Goal: Check status: Check status

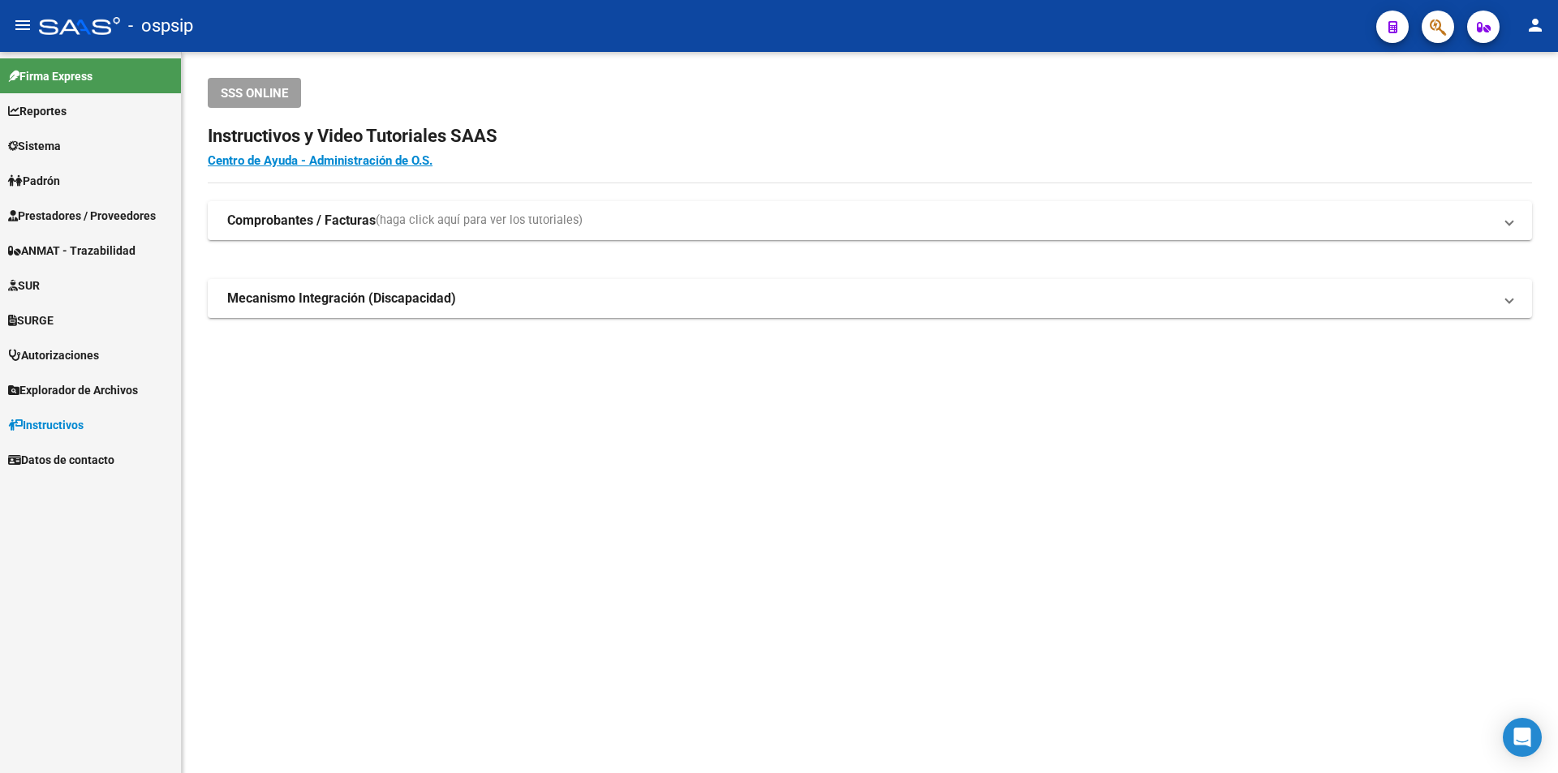
drag, startPoint x: 346, startPoint y: 2, endPoint x: 702, endPoint y: 101, distance: 368.6
click at [702, 101] on div "SSS ONLINE" at bounding box center [870, 93] width 1324 height 30
click at [93, 210] on span "Prestadores / Proveedores" at bounding box center [82, 216] width 148 height 18
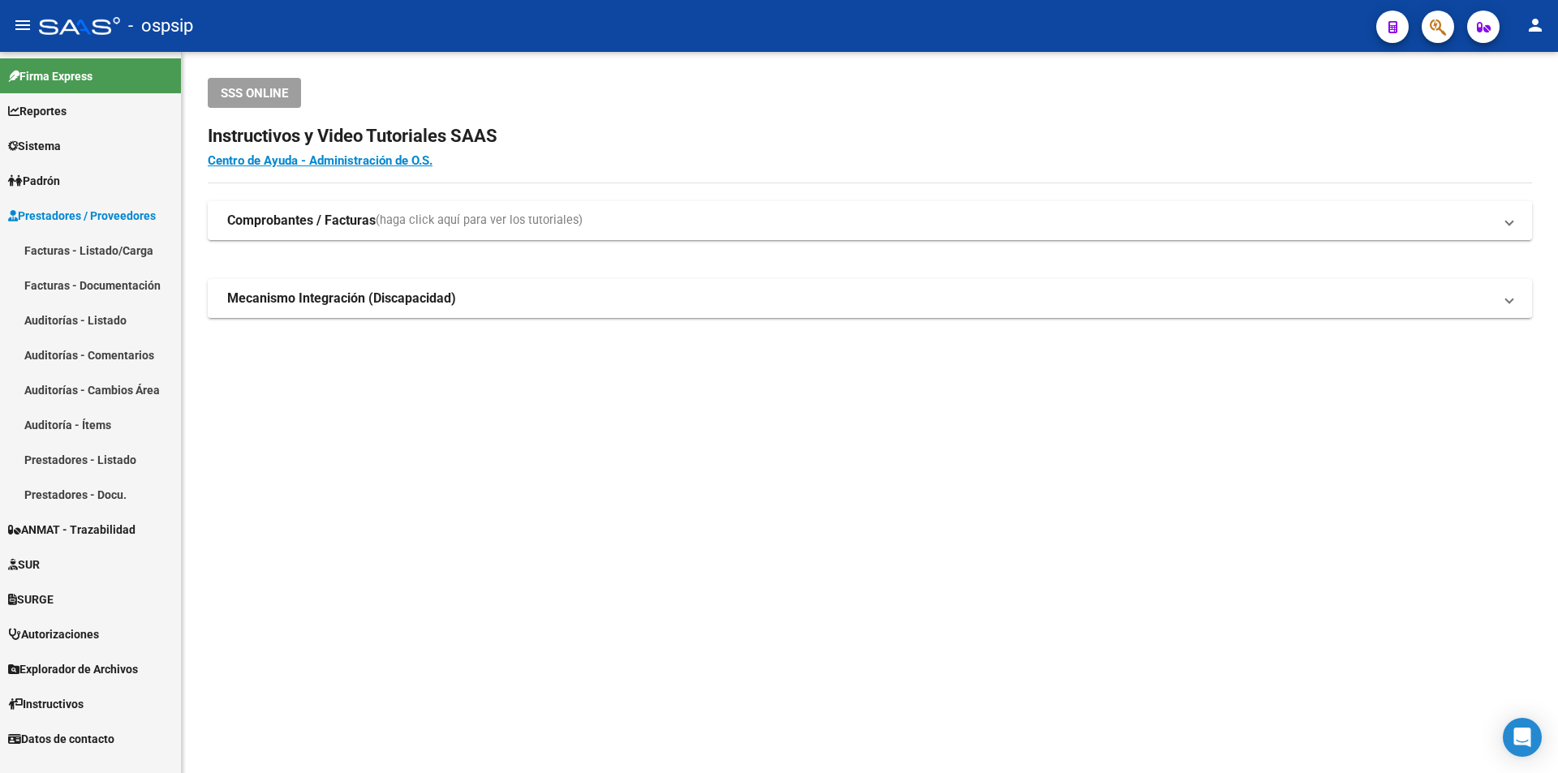
click at [108, 263] on link "Facturas - Listado/Carga" at bounding box center [90, 250] width 181 height 35
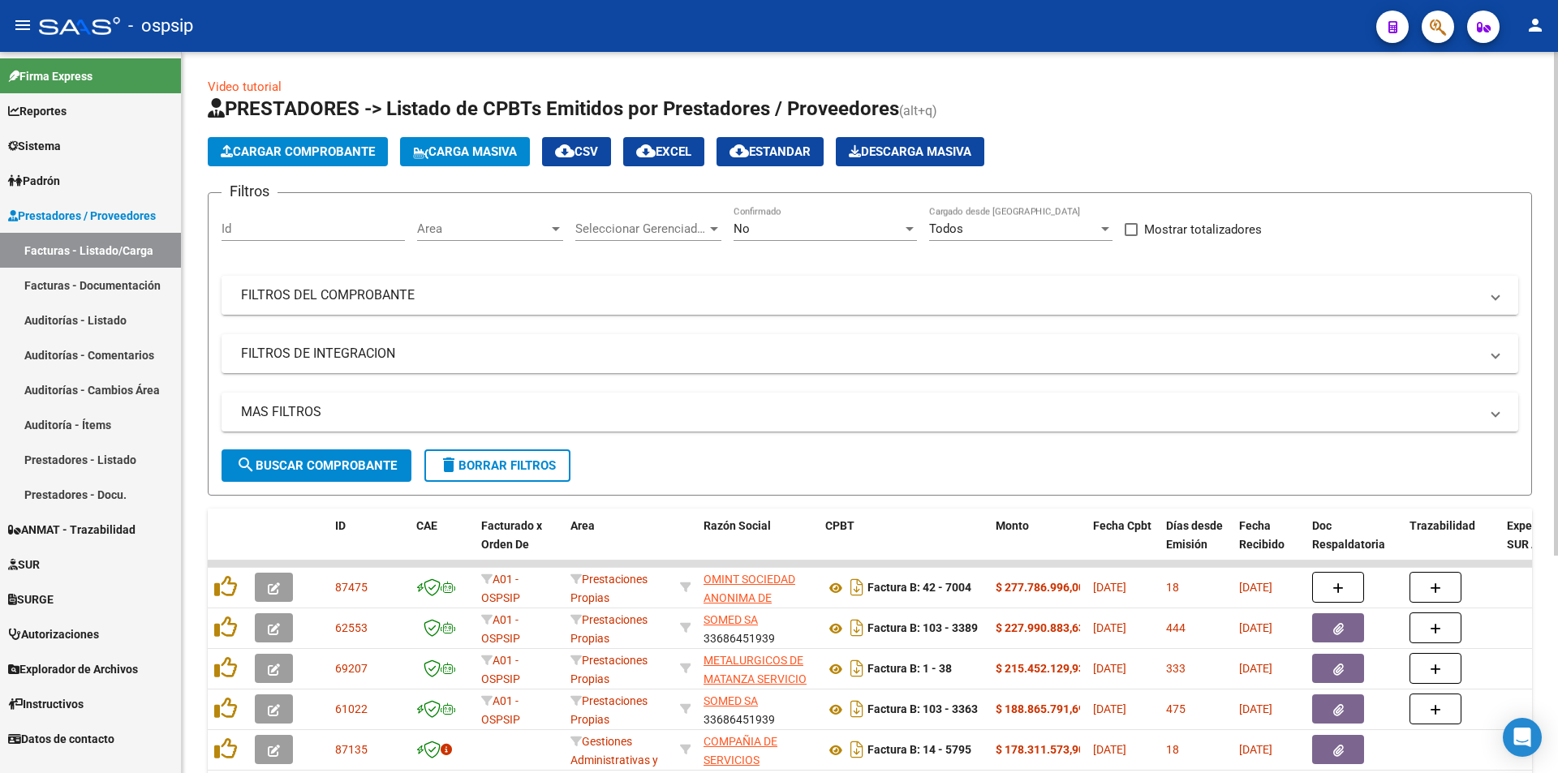
click at [559, 302] on mat-panel-title "FILTROS DEL COMPROBANTE" at bounding box center [860, 295] width 1238 height 18
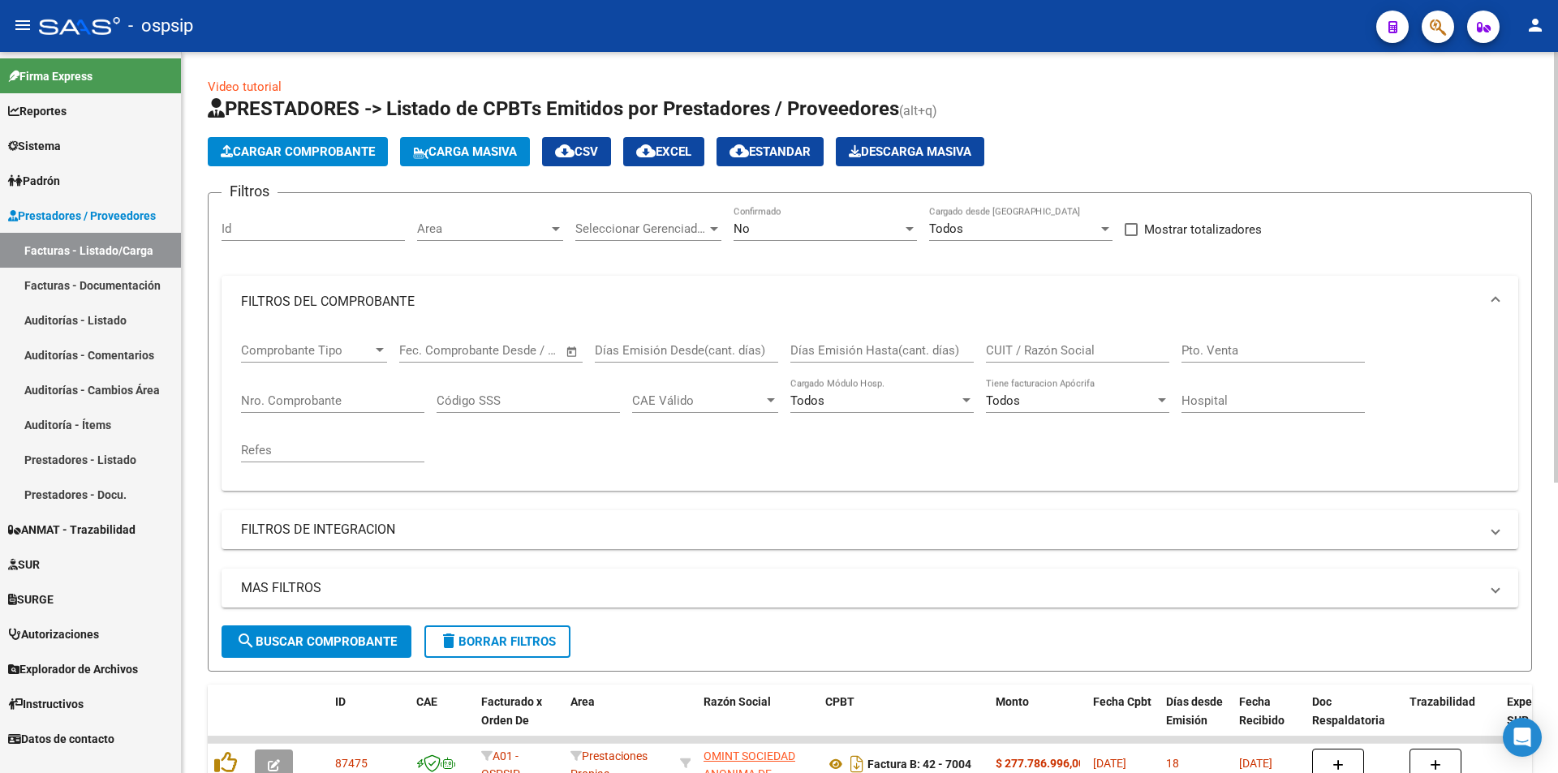
click at [347, 404] on input "Nro. Comprobante" at bounding box center [332, 400] width 183 height 15
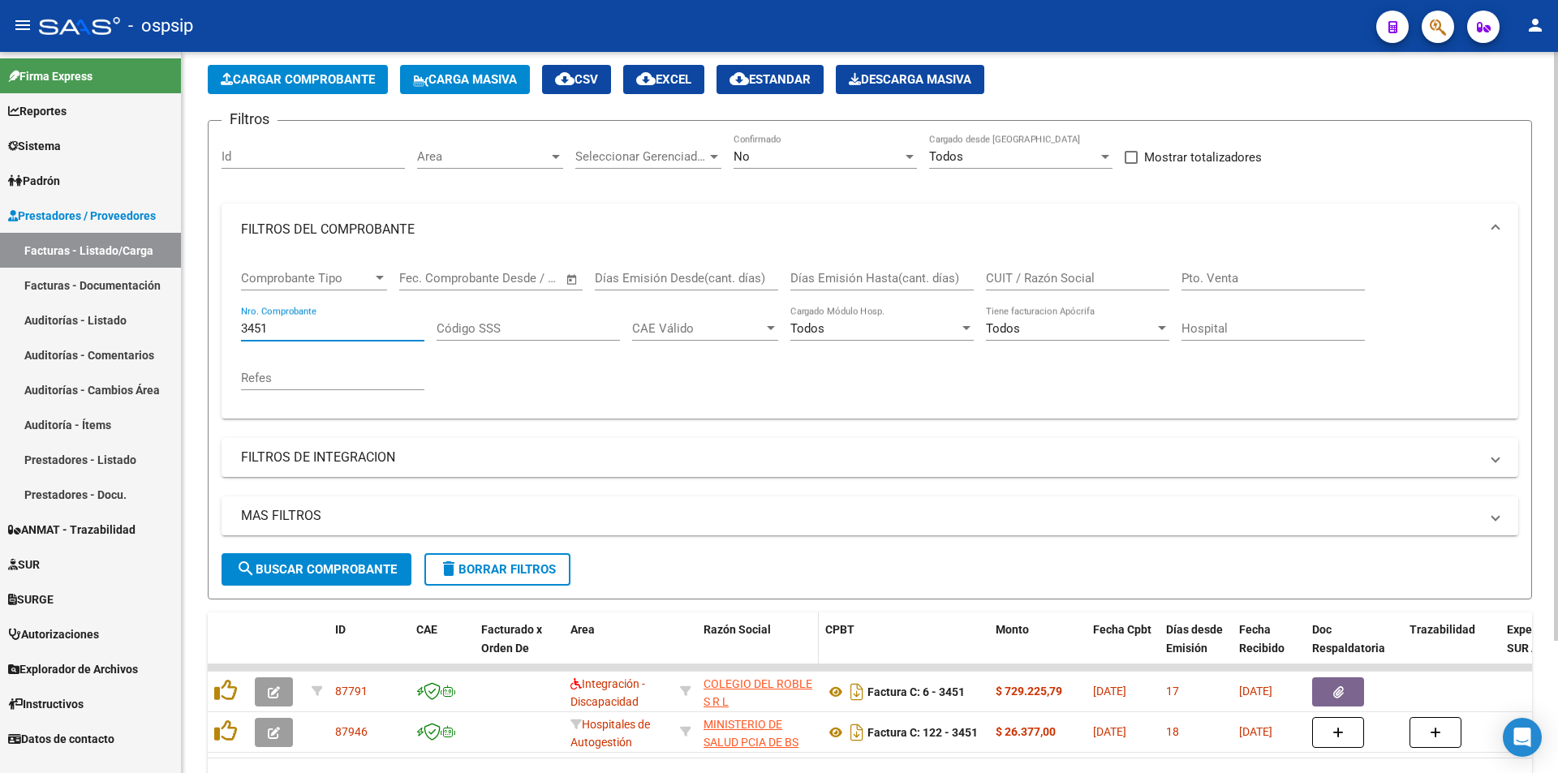
scroll to position [162, 0]
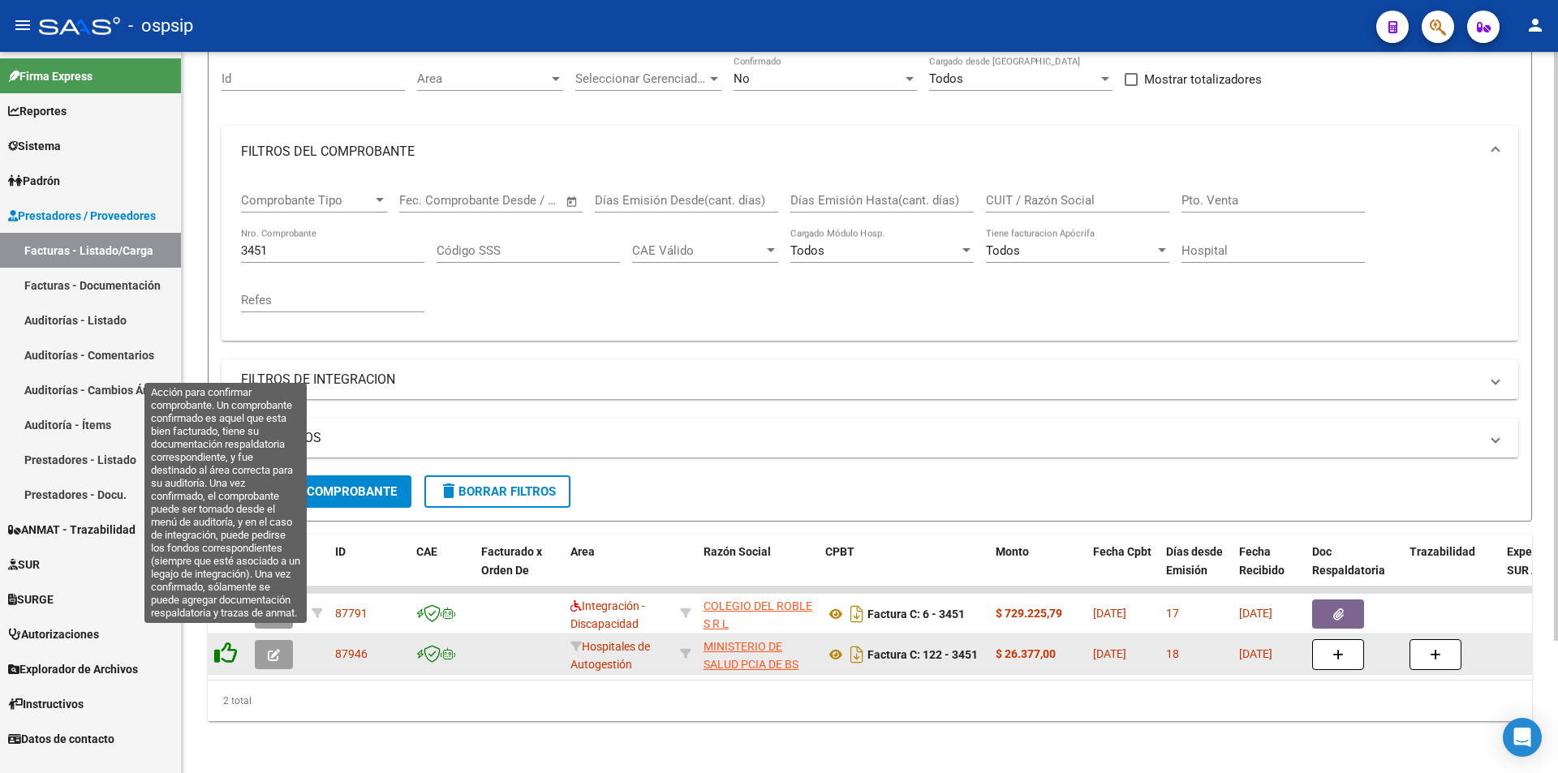
click at [225, 642] on icon at bounding box center [225, 653] width 23 height 23
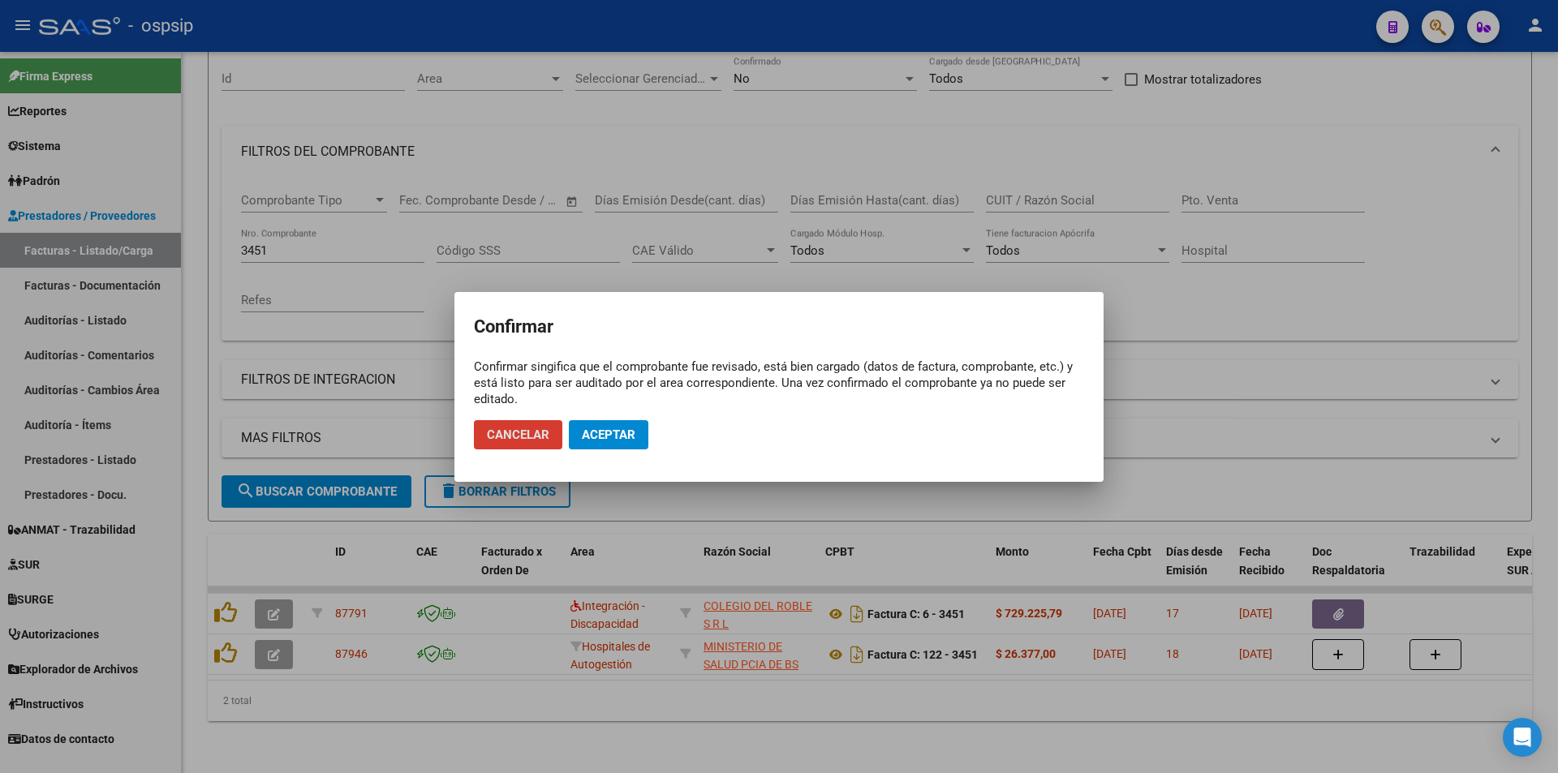
click at [610, 428] on span "Aceptar" at bounding box center [609, 435] width 54 height 15
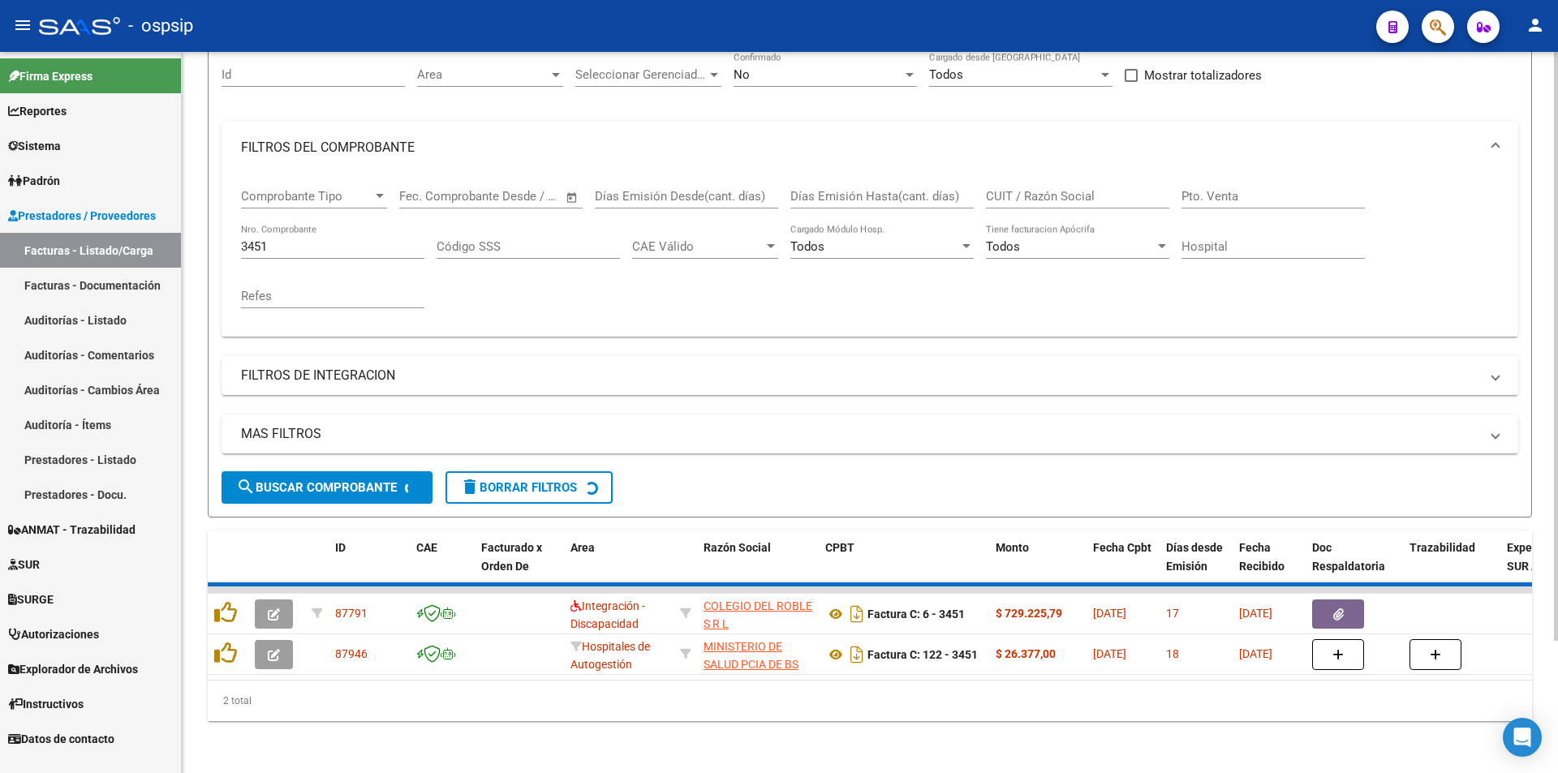
click at [342, 248] on div "3451 Nro. Comprobante" at bounding box center [332, 241] width 183 height 35
click at [342, 248] on div "Comprobante Tipo Comprobante Tipo Start date – End date Fec. Comprobante Desde …" at bounding box center [869, 249] width 1257 height 150
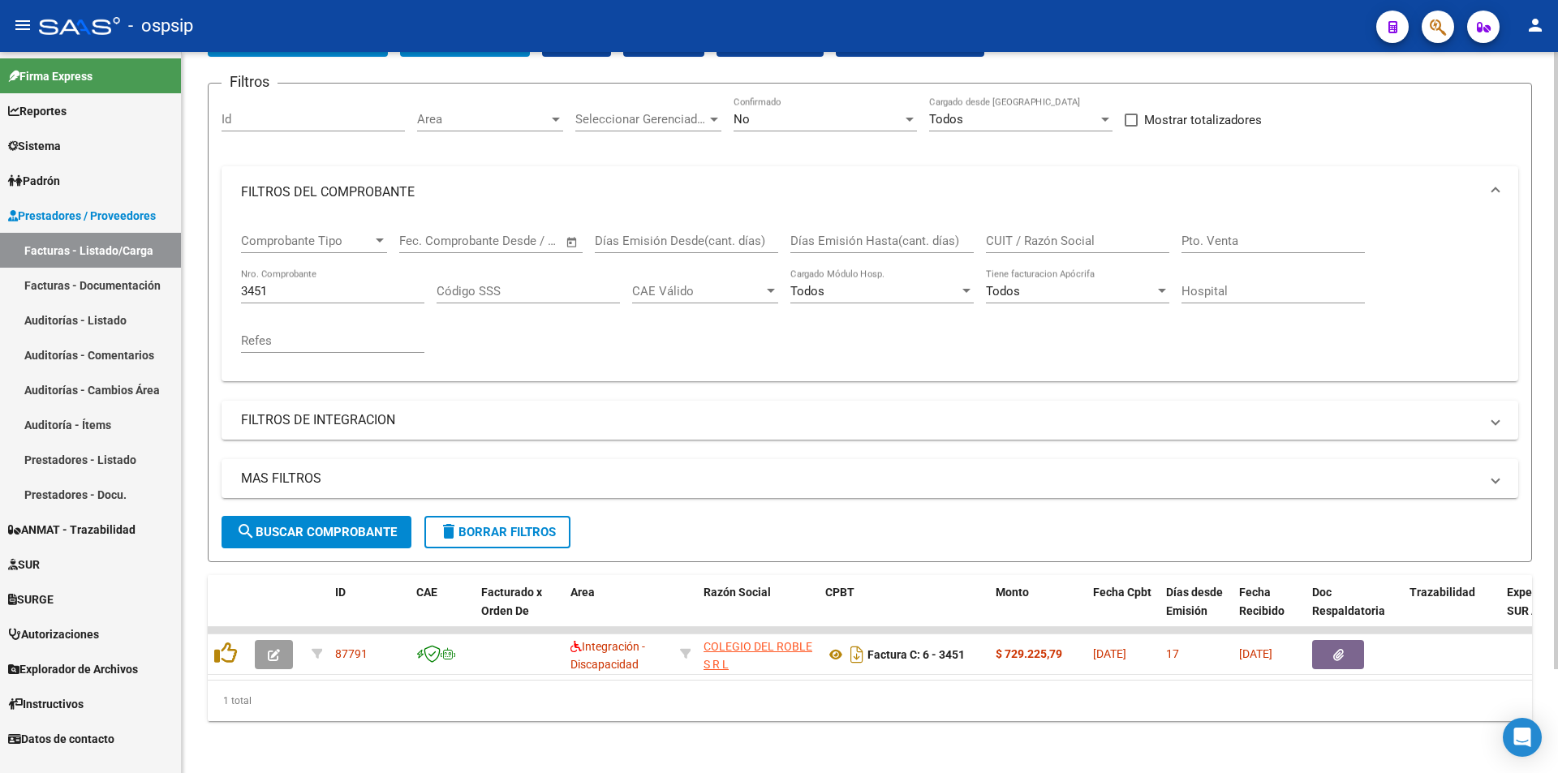
click at [316, 284] on input "3451" at bounding box center [332, 291] width 183 height 15
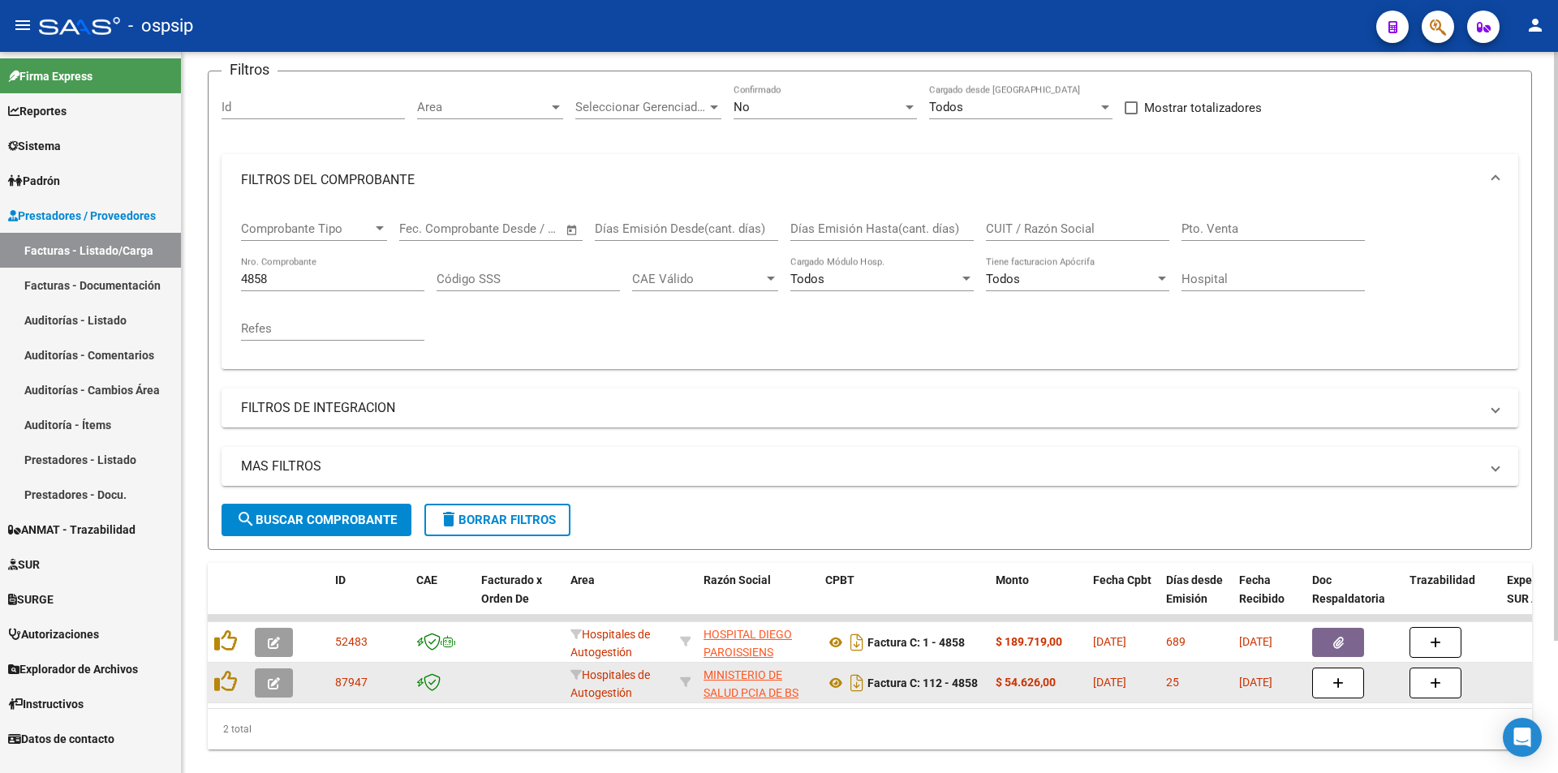
click at [237, 685] on div at bounding box center [228, 682] width 28 height 25
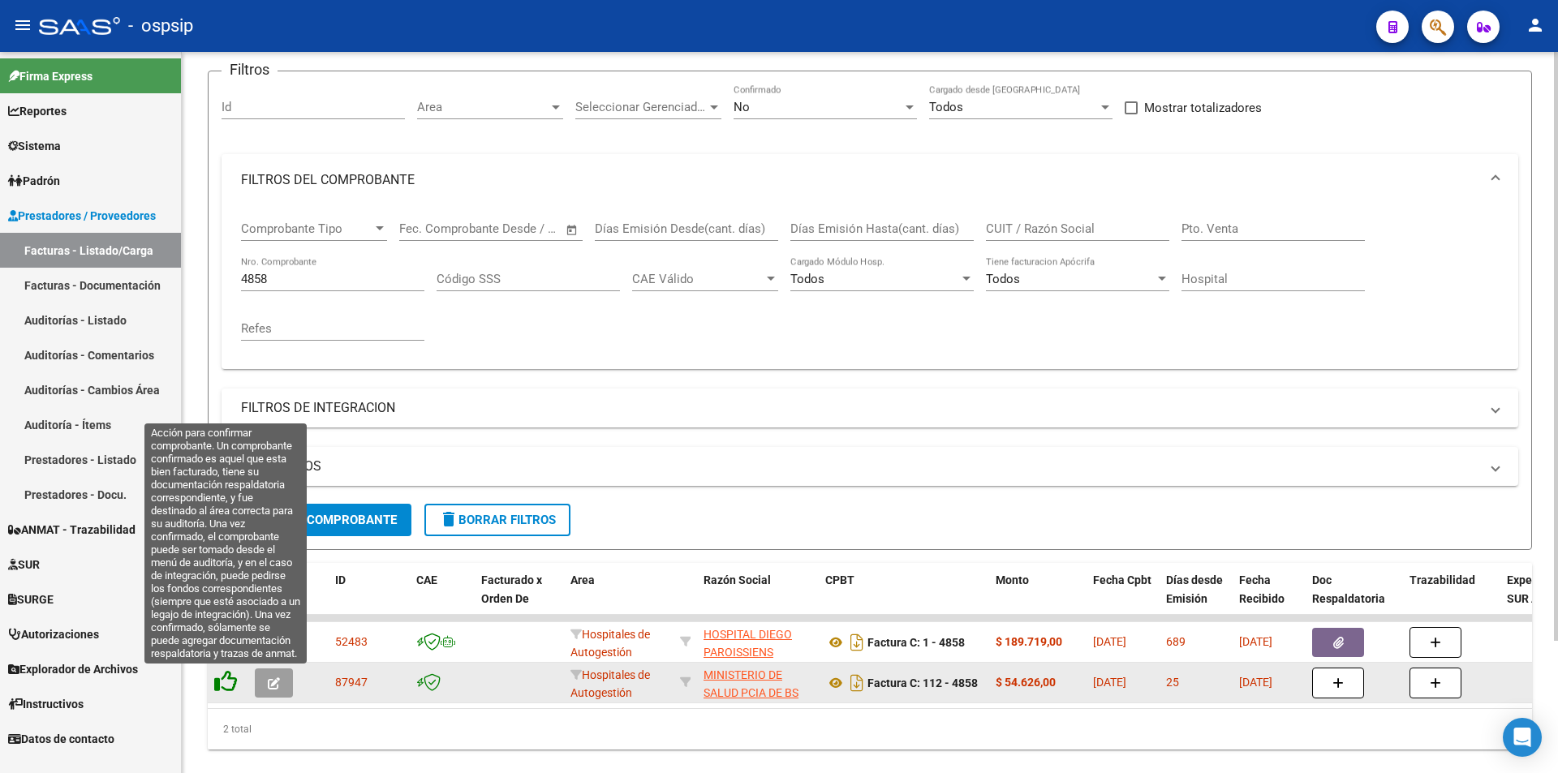
click at [235, 684] on icon at bounding box center [225, 681] width 23 height 23
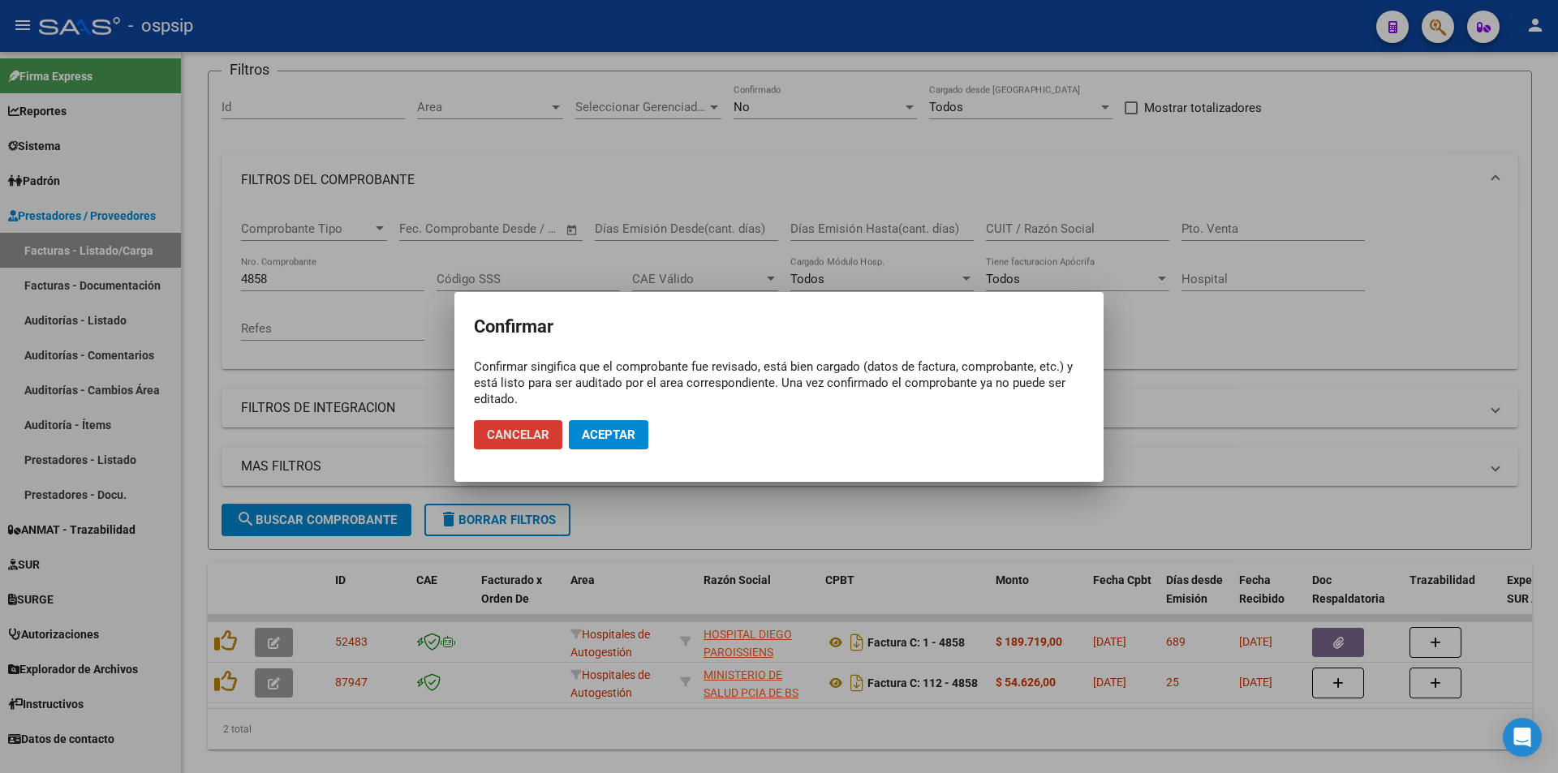
click at [586, 435] on span "Aceptar" at bounding box center [609, 435] width 54 height 15
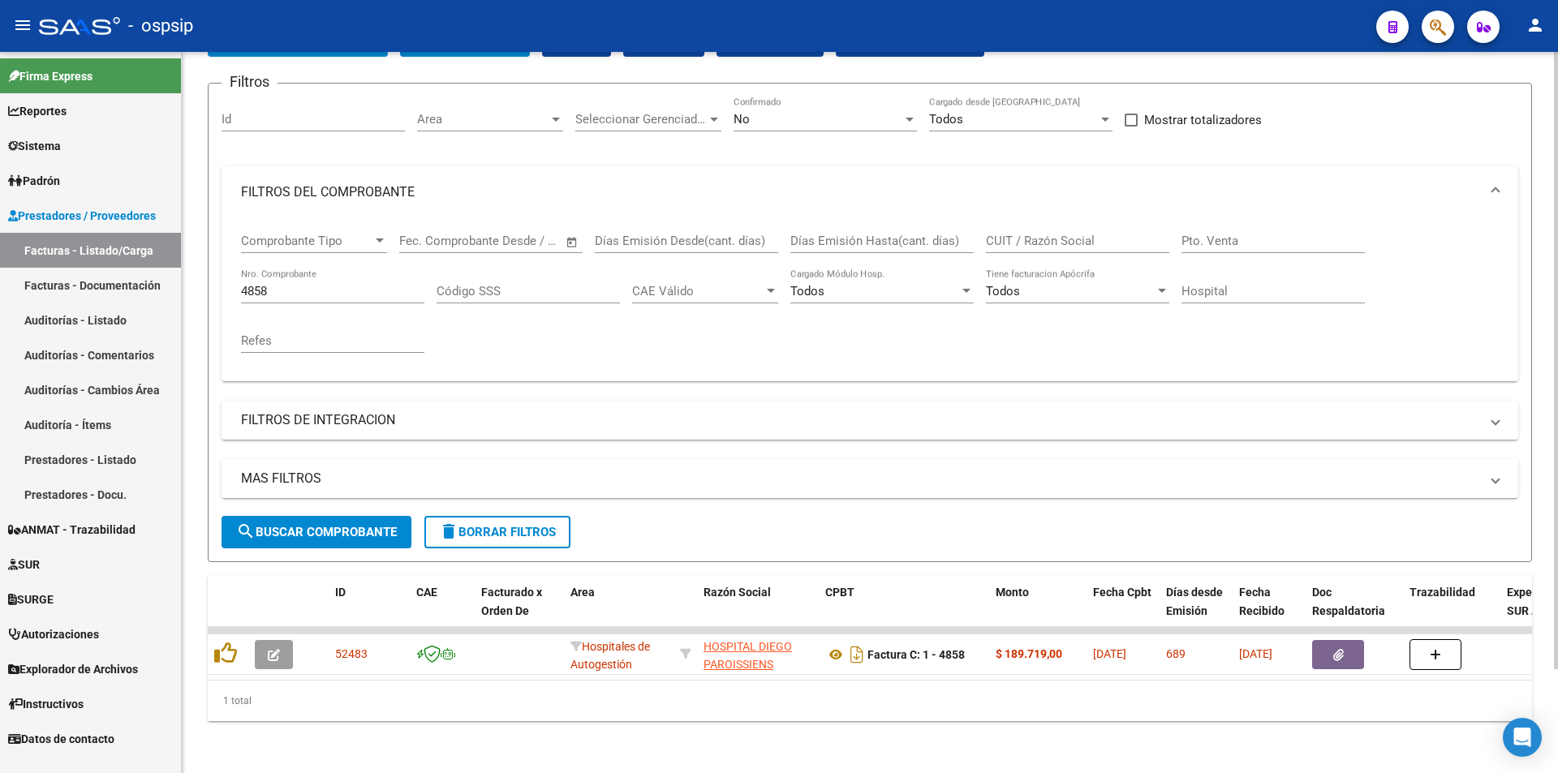
click at [404, 284] on input "4858" at bounding box center [332, 291] width 183 height 15
click at [402, 284] on input "4858" at bounding box center [332, 291] width 183 height 15
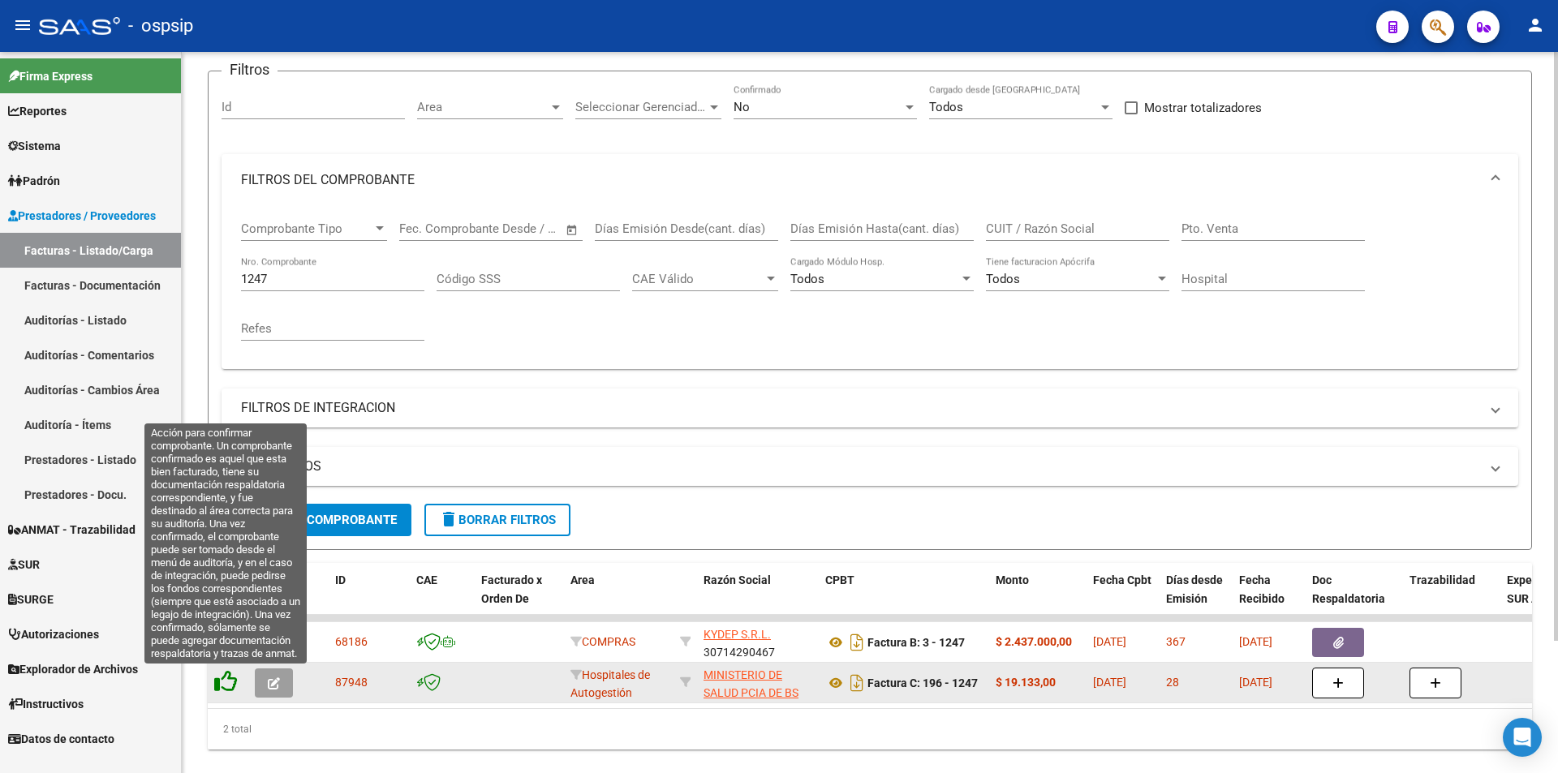
click at [216, 679] on icon at bounding box center [225, 681] width 23 height 23
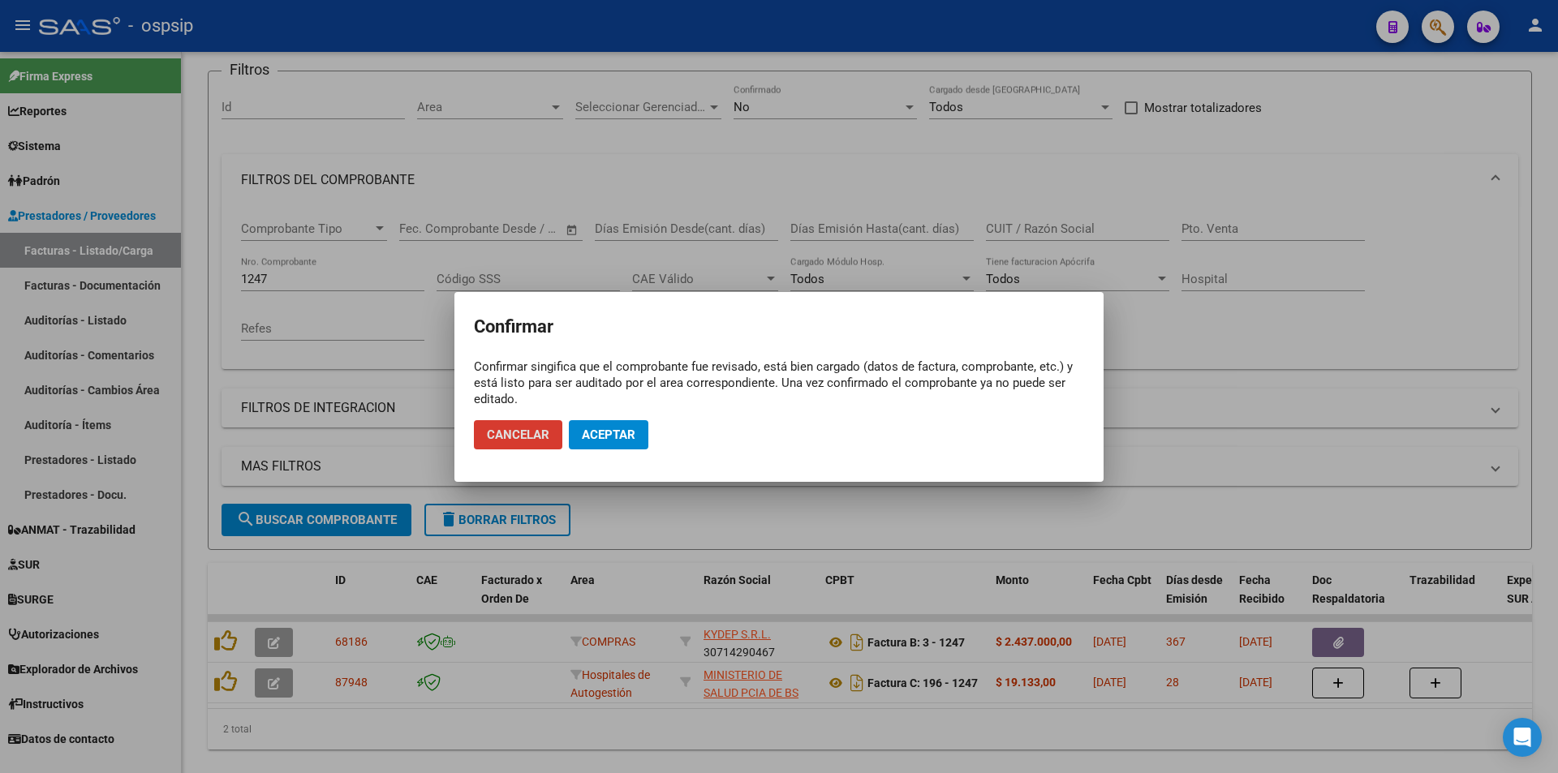
click at [600, 420] on button "Aceptar" at bounding box center [608, 434] width 79 height 29
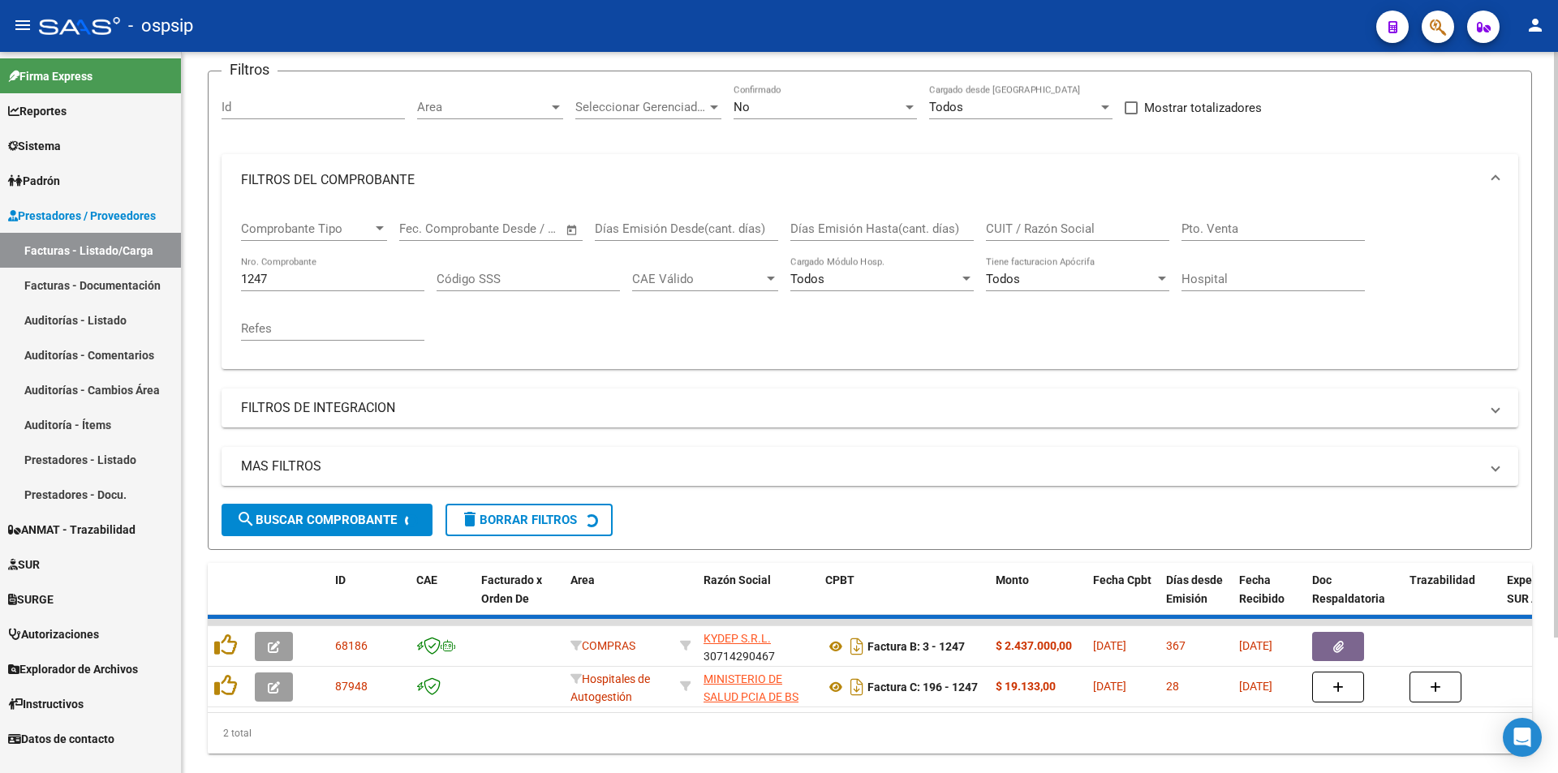
click at [313, 286] on input "1247" at bounding box center [332, 279] width 183 height 15
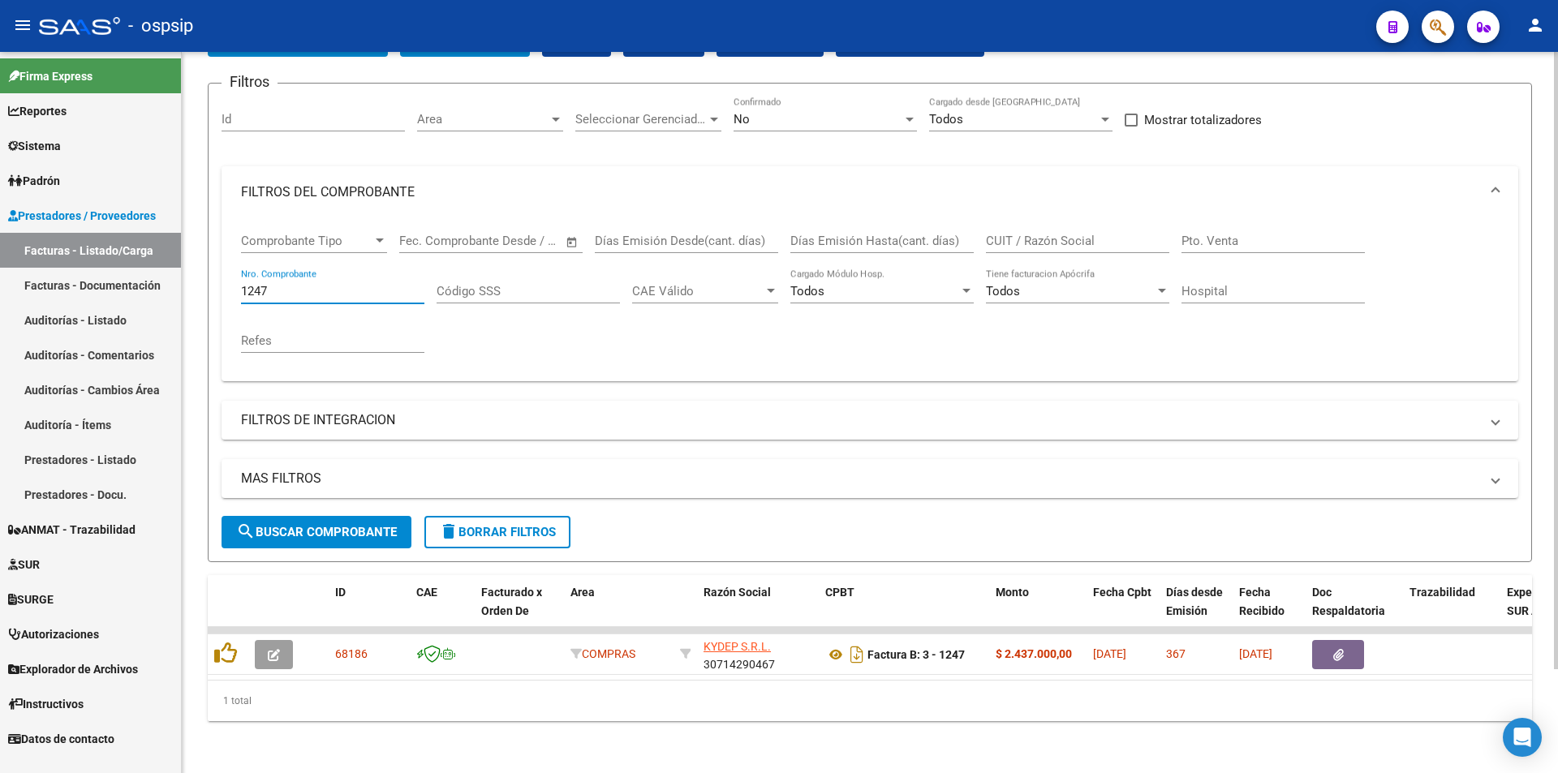
click at [313, 286] on input "1247" at bounding box center [332, 291] width 183 height 15
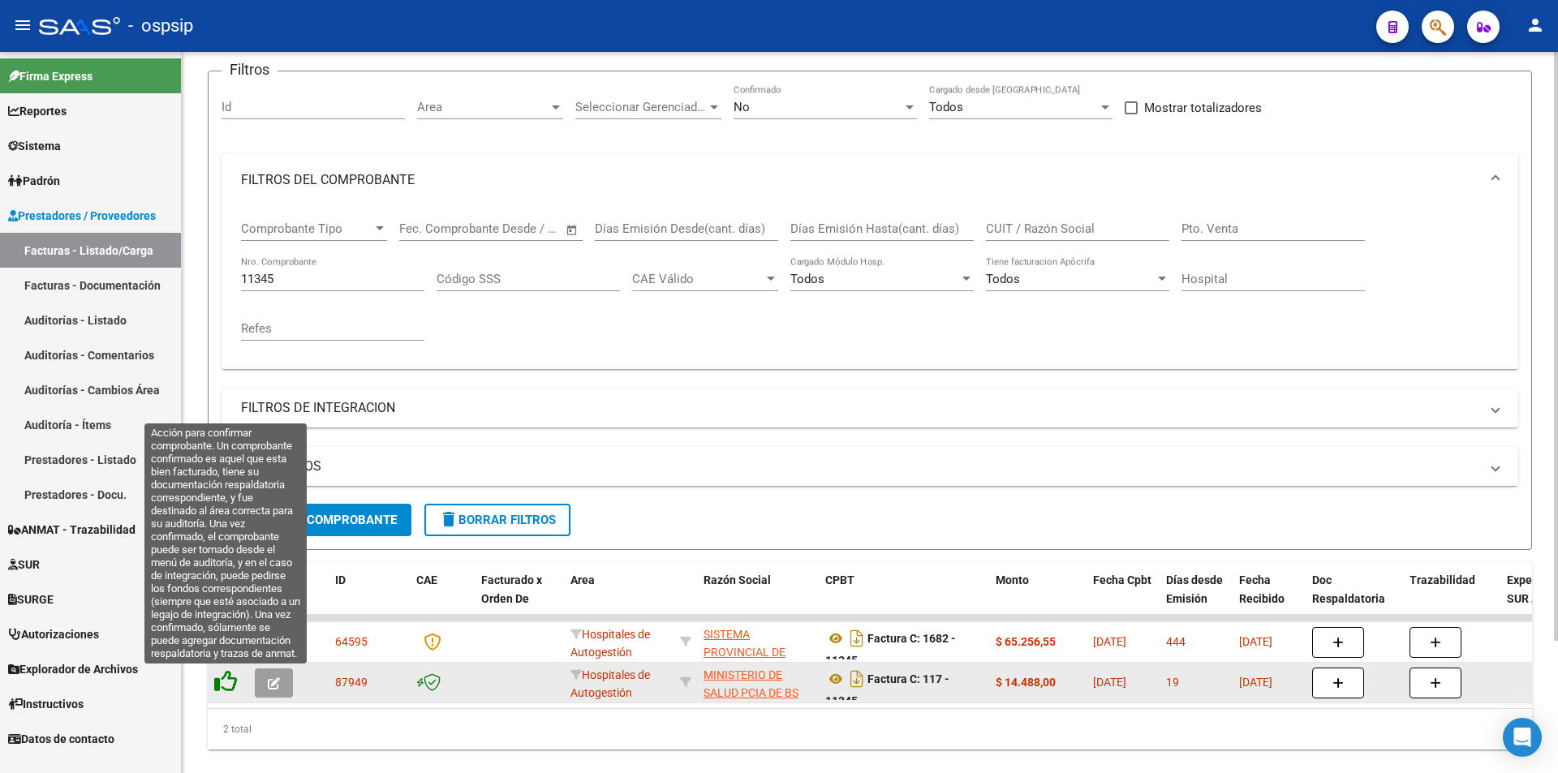
click at [225, 690] on icon at bounding box center [225, 681] width 23 height 23
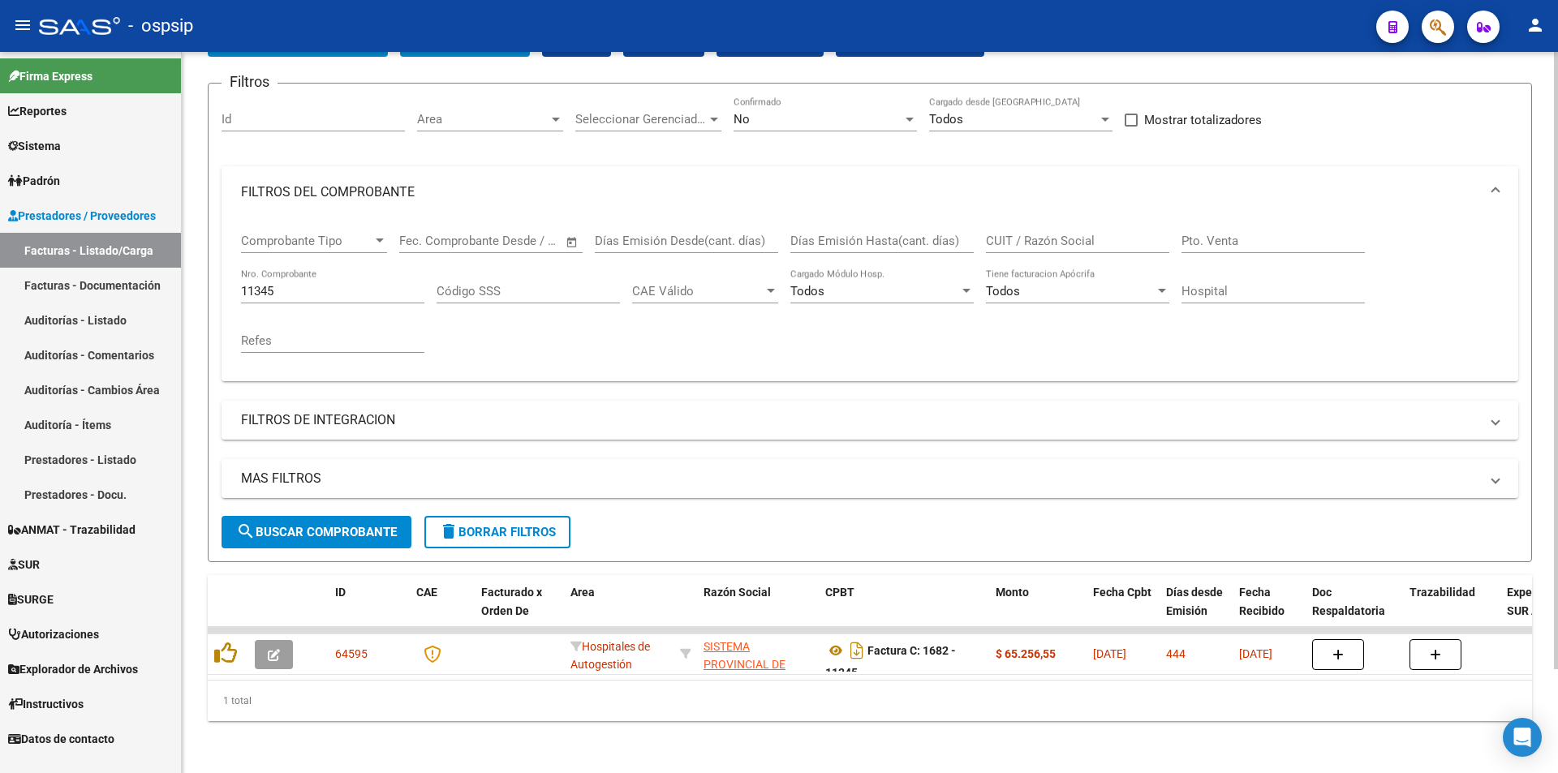
click at [312, 284] on input "11345" at bounding box center [332, 291] width 183 height 15
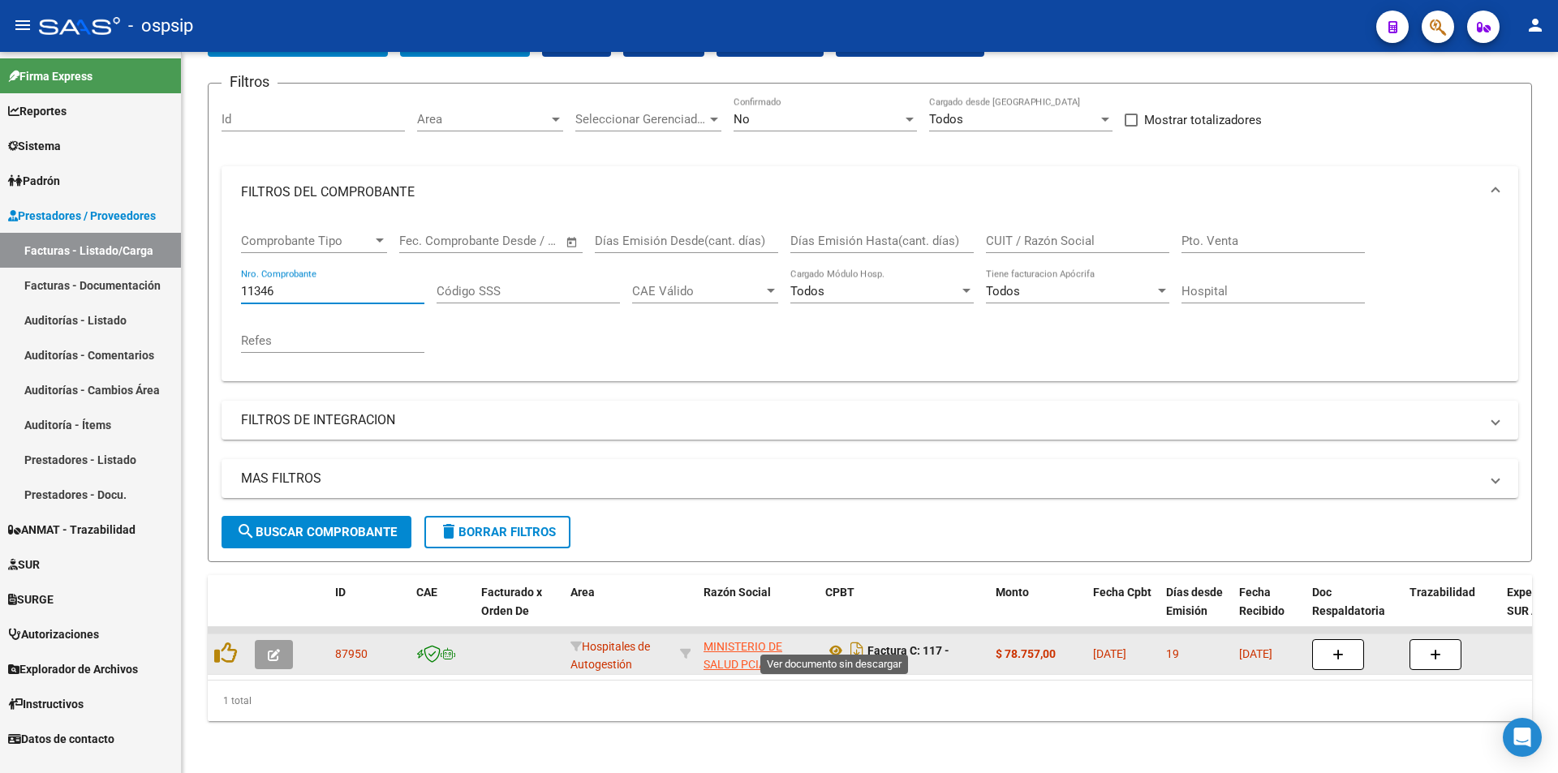
type input "11346"
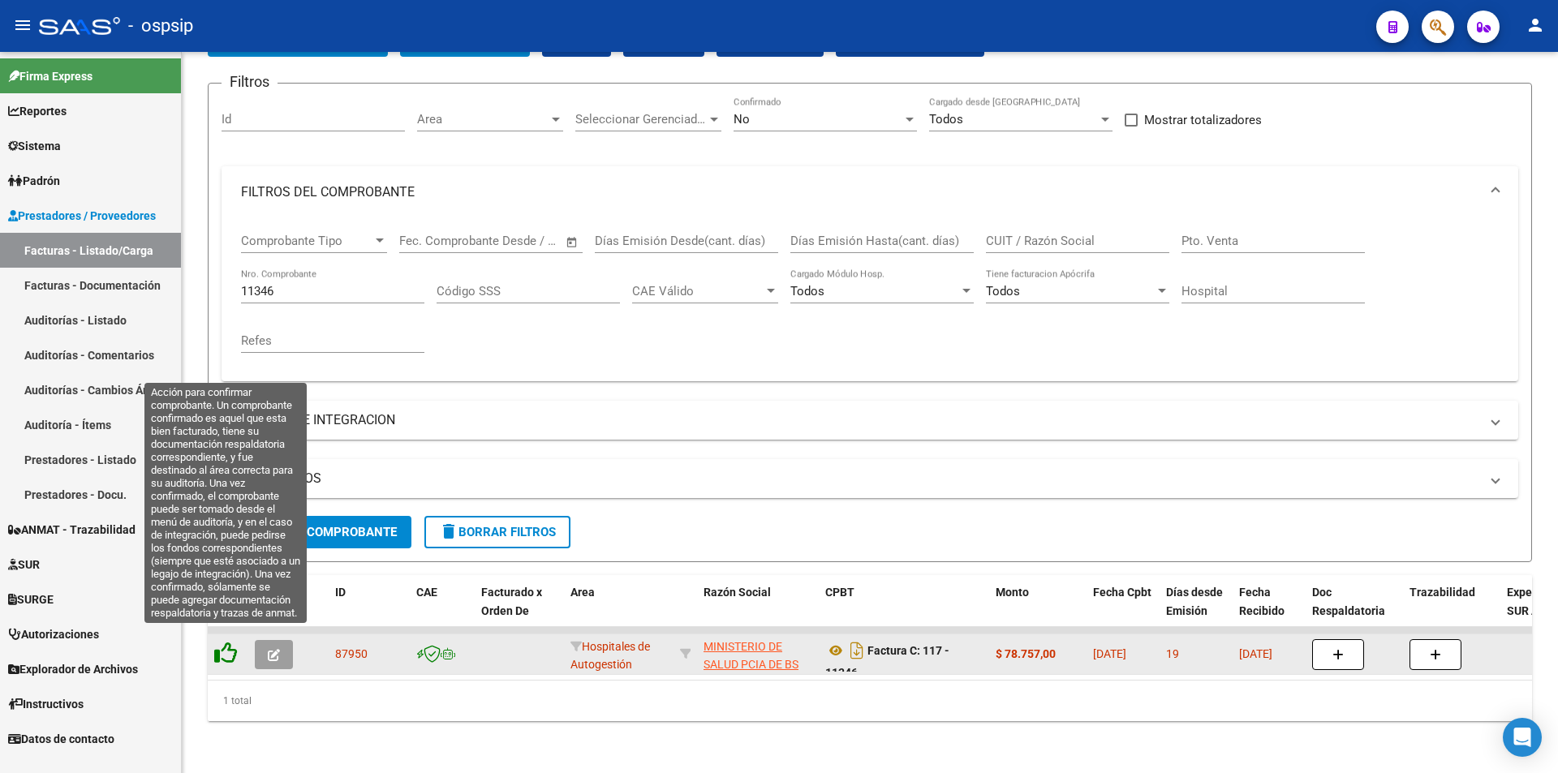
click at [233, 647] on icon at bounding box center [225, 653] width 23 height 23
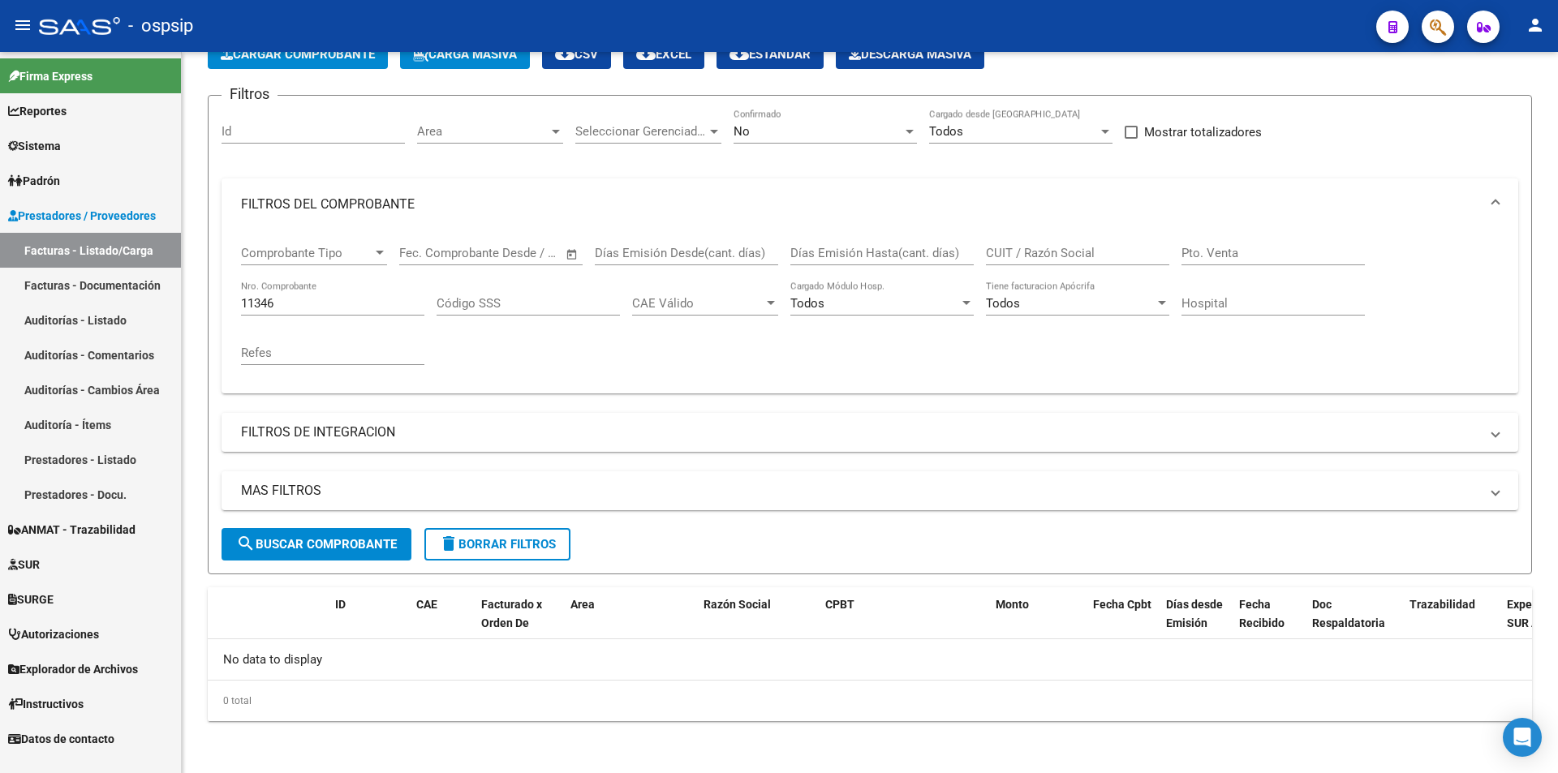
scroll to position [97, 0]
